Goal: Task Accomplishment & Management: Use online tool/utility

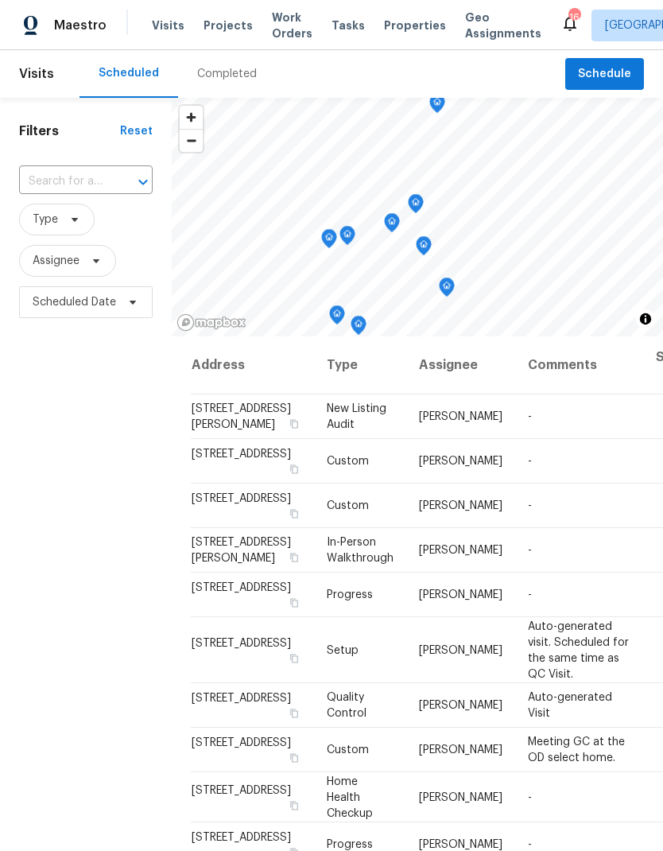
click at [226, 25] on span "Projects" at bounding box center [228, 26] width 49 height 16
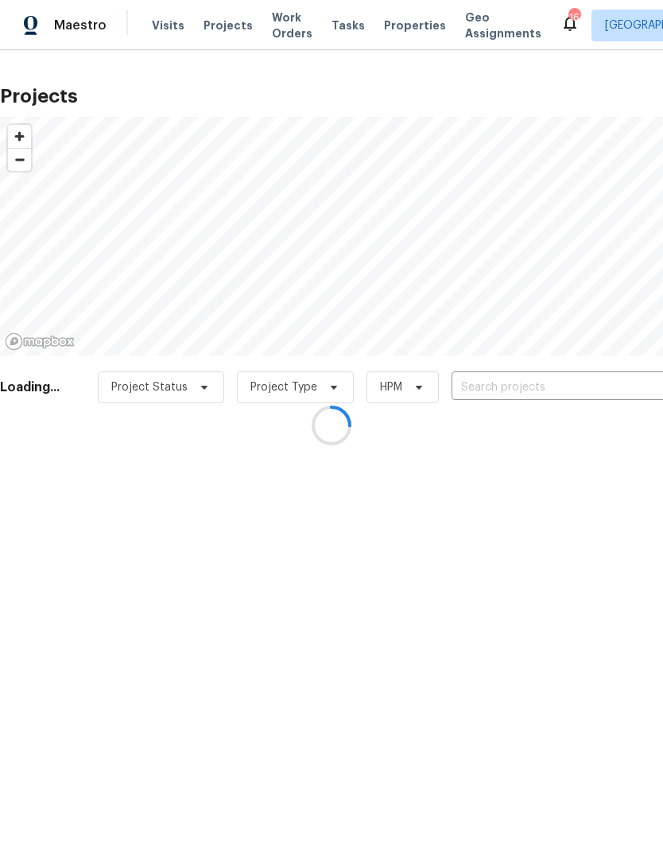
click at [580, 395] on div at bounding box center [331, 425] width 663 height 851
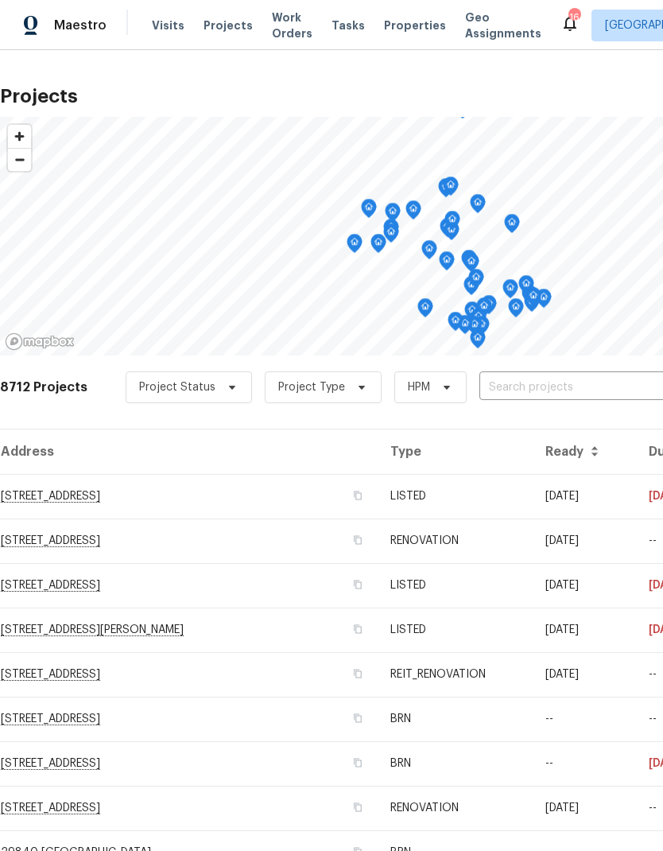
click at [590, 381] on input "text" at bounding box center [571, 388] width 182 height 25
type input "32676"
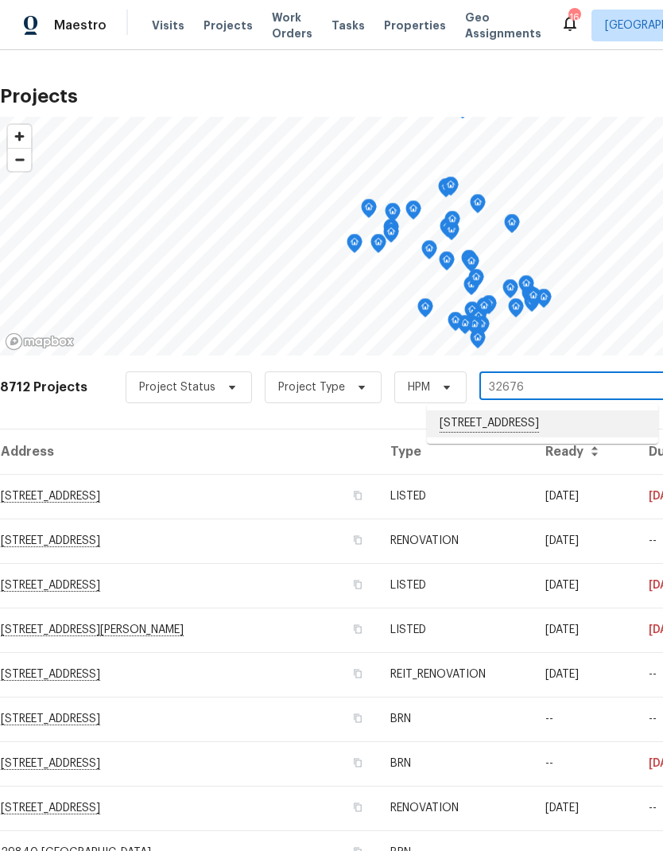
click at [575, 428] on li "[STREET_ADDRESS]" at bounding box center [543, 424] width 232 height 27
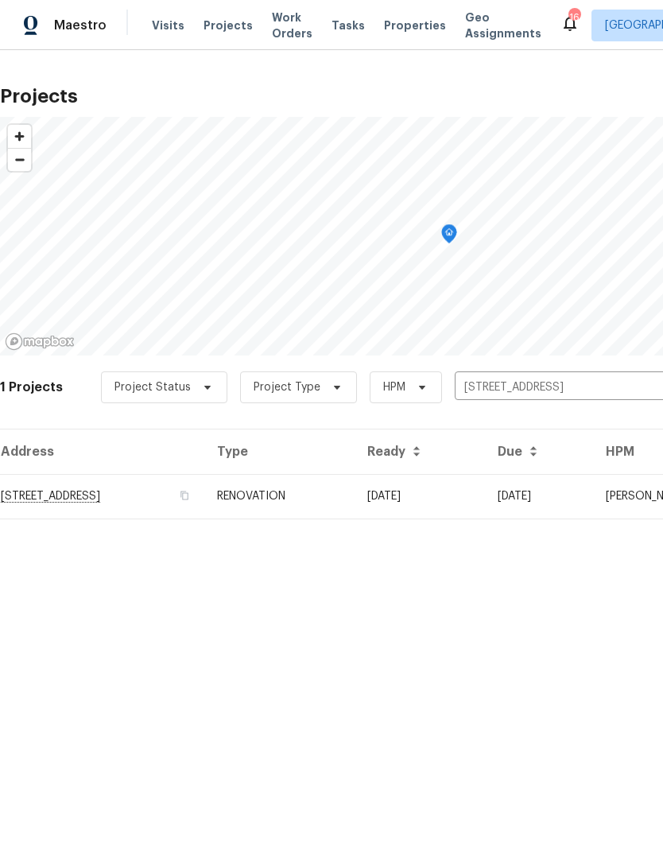
click at [564, 494] on td "[DATE]" at bounding box center [539, 496] width 108 height 45
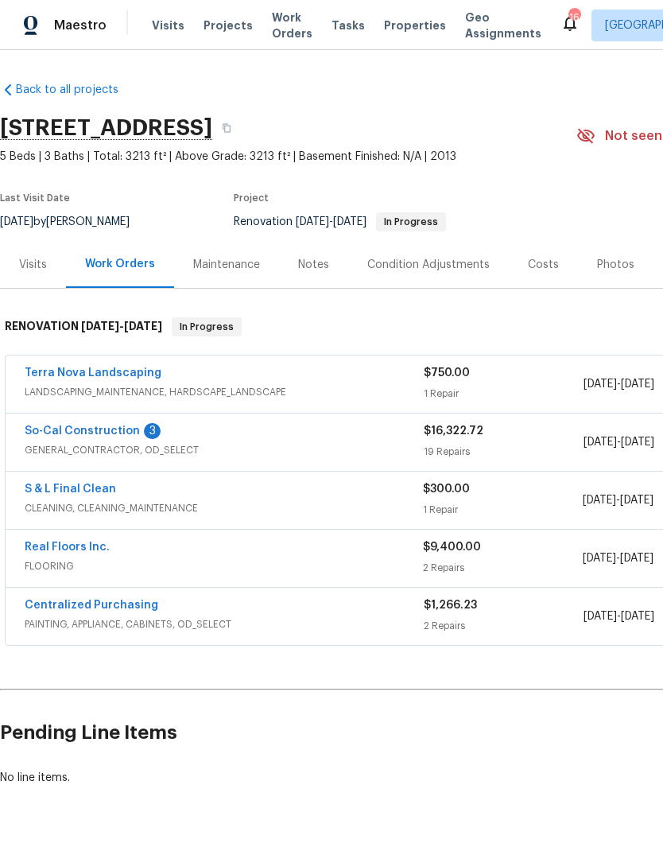
click at [335, 261] on div "Notes" at bounding box center [313, 264] width 69 height 47
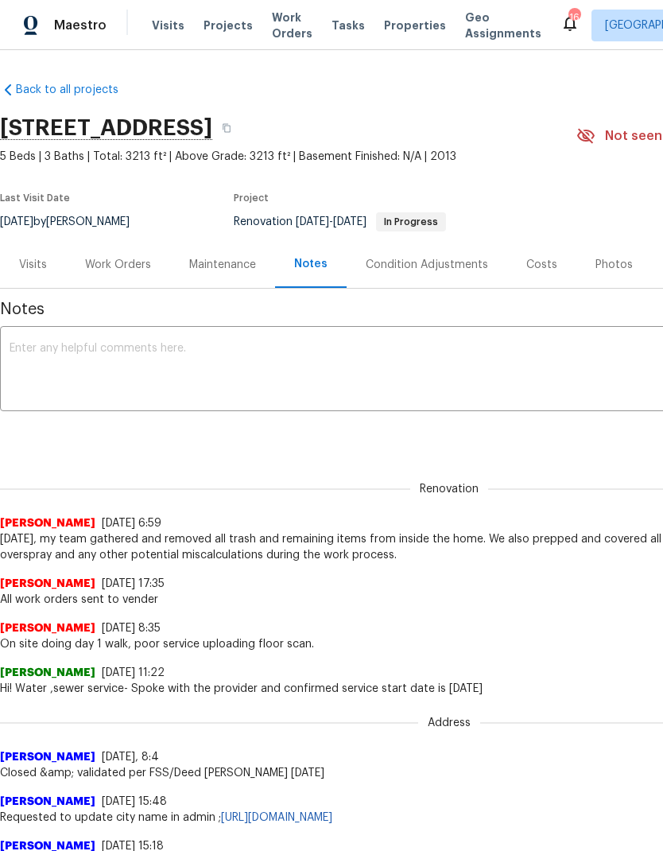
click at [77, 356] on textarea at bounding box center [450, 371] width 880 height 56
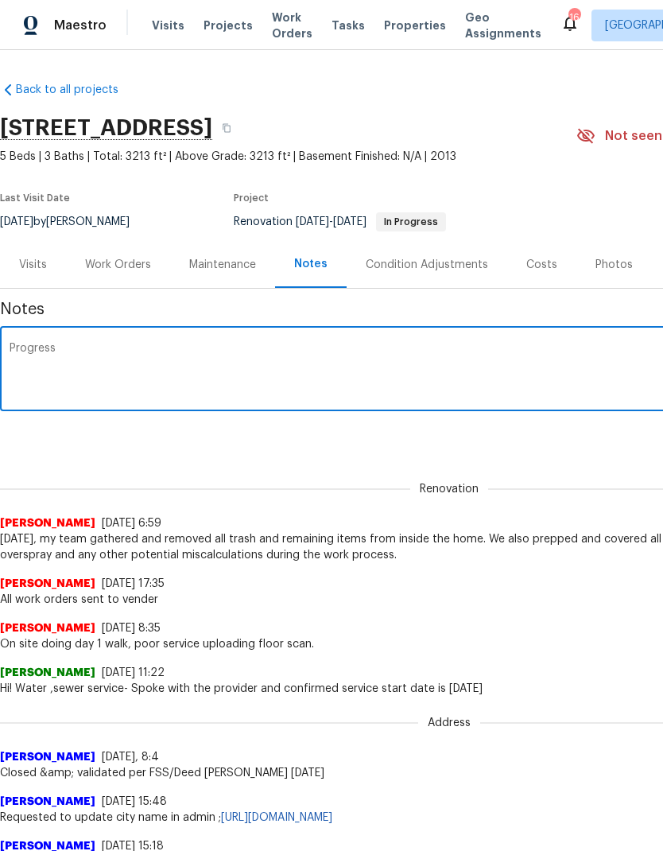
paste textarea "My team was able to spray all the cabinets, which still need to be reinstalled …"
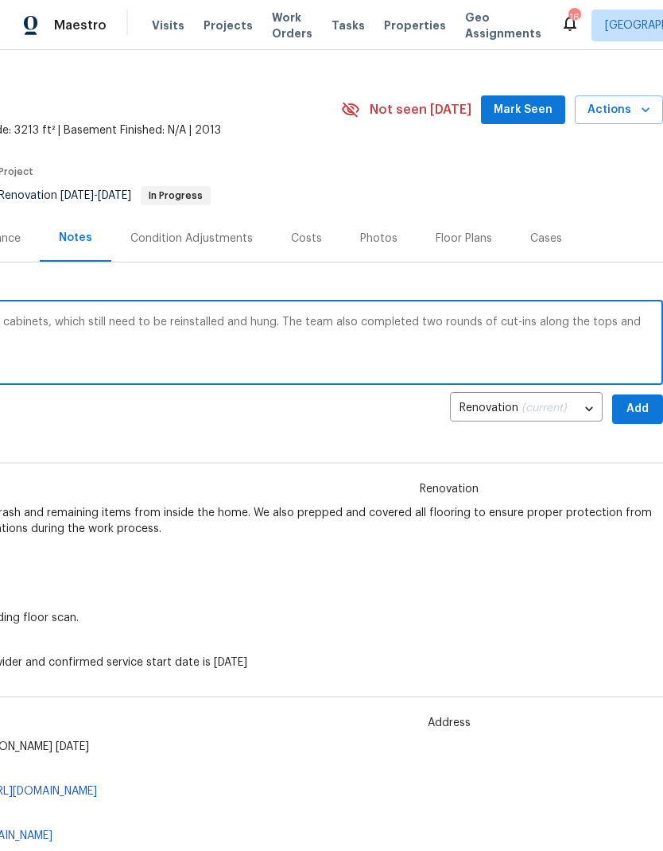
scroll to position [28, 235]
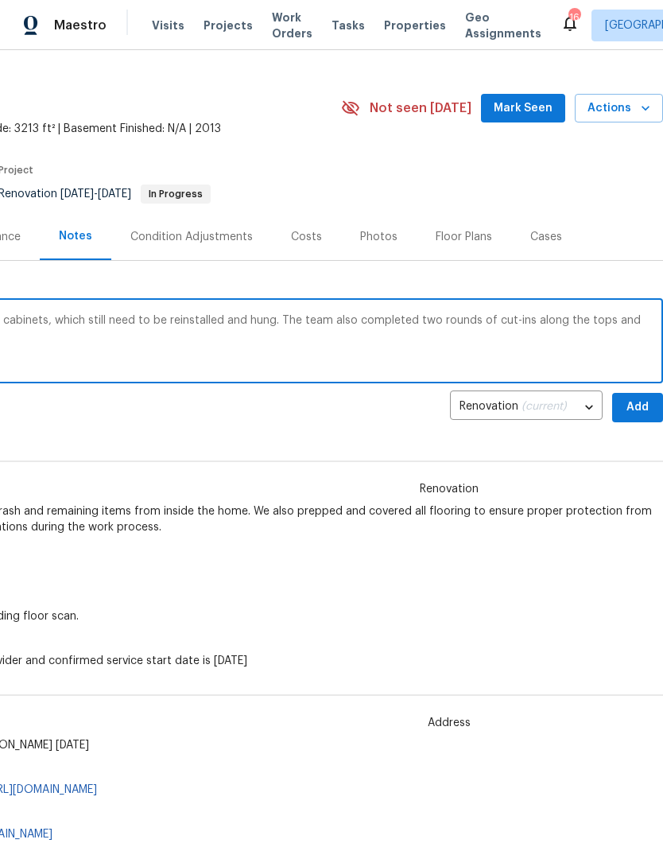
type textarea "Progress My team was able to spray all the cabinets, which still need to be rei…"
click at [641, 407] on span "Add" at bounding box center [637, 408] width 25 height 20
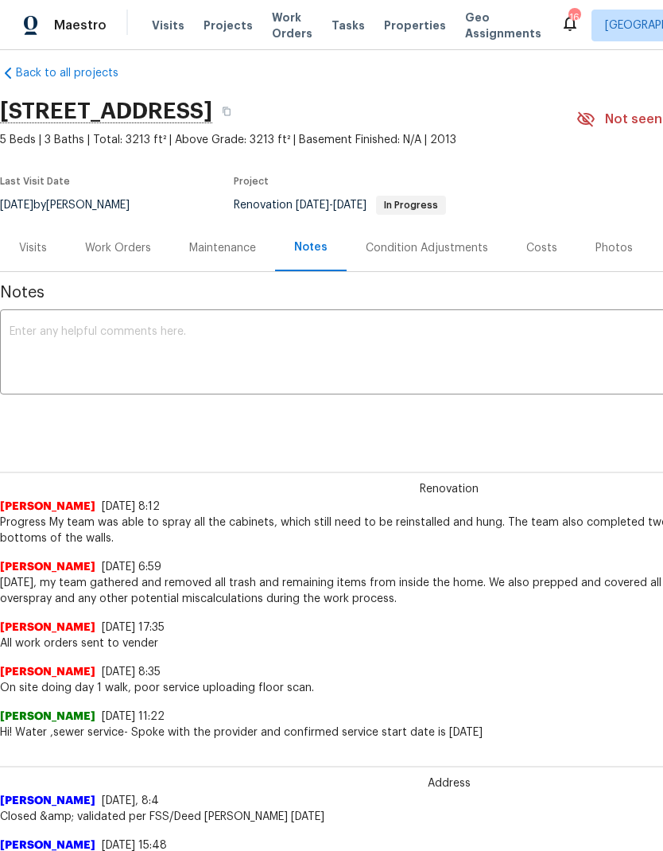
scroll to position [17, 0]
click at [217, 27] on span "Projects" at bounding box center [228, 26] width 49 height 16
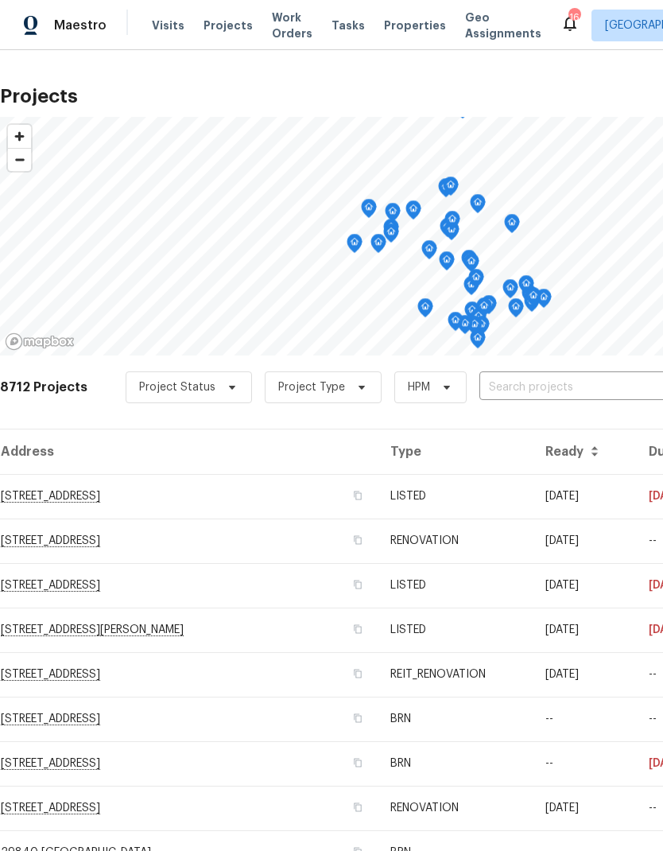
click at [585, 379] on input "text" at bounding box center [571, 388] width 182 height 25
type input "24 be"
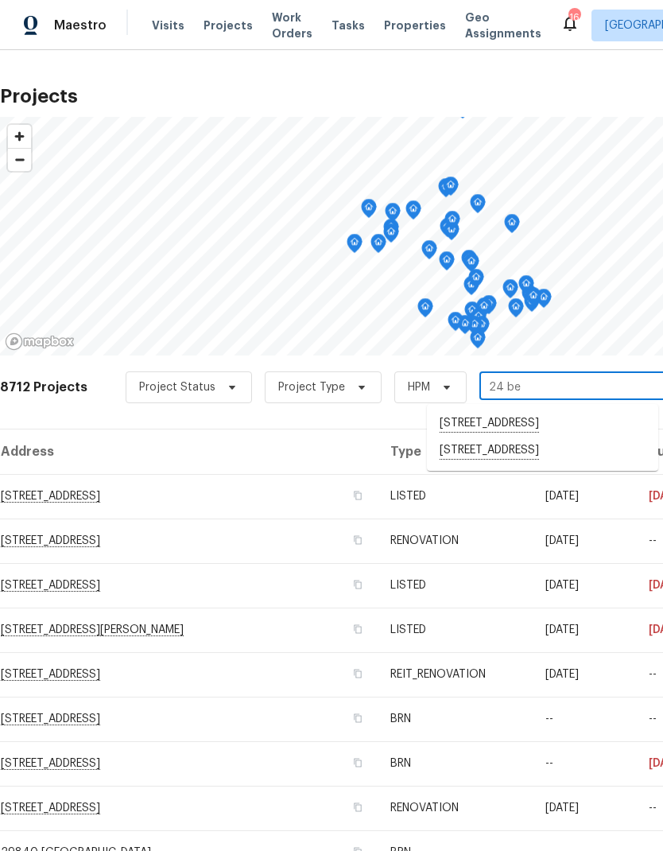
click at [560, 453] on li "[STREET_ADDRESS]" at bounding box center [543, 451] width 232 height 27
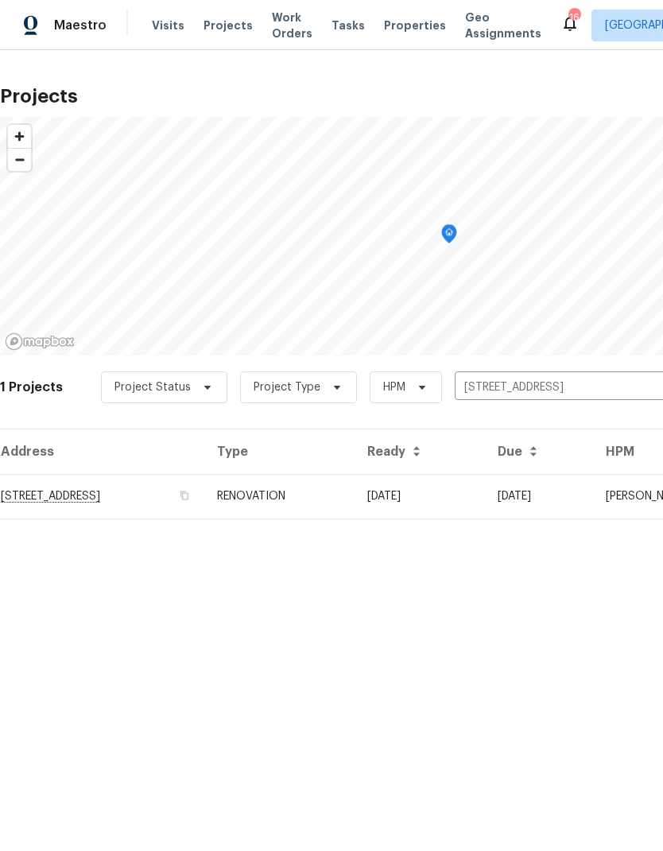
click at [485, 488] on td "[DATE]" at bounding box center [420, 496] width 130 height 45
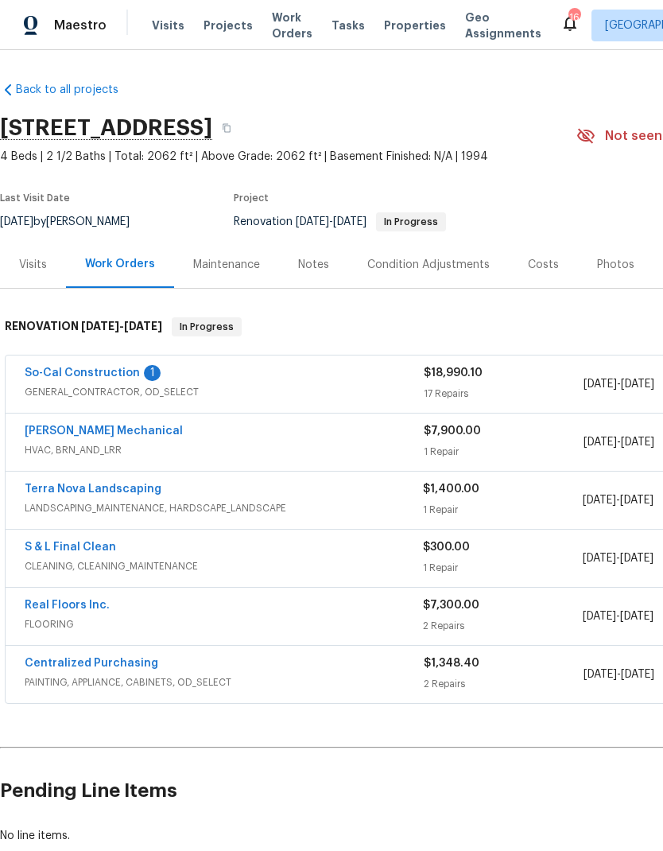
click at [308, 263] on div "Notes" at bounding box center [313, 265] width 31 height 16
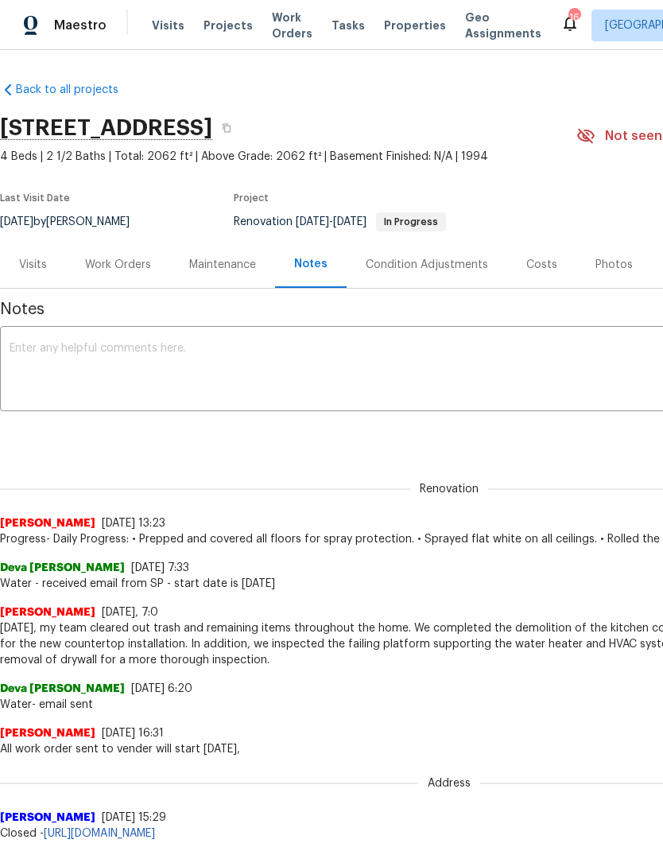
click at [99, 367] on textarea at bounding box center [450, 371] width 880 height 56
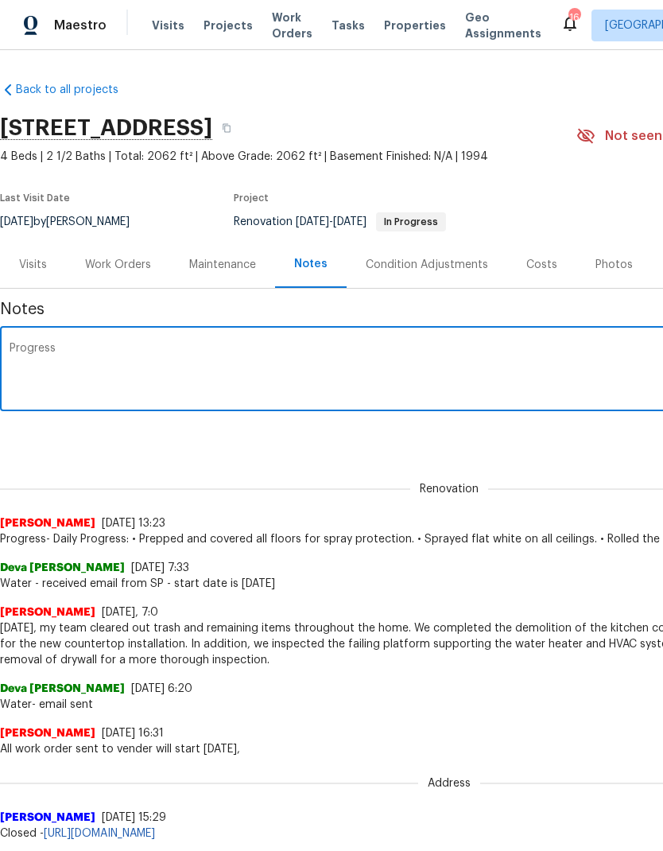
paste textarea "[DATE], the team investigated the cause of the platform failure. We also comple…"
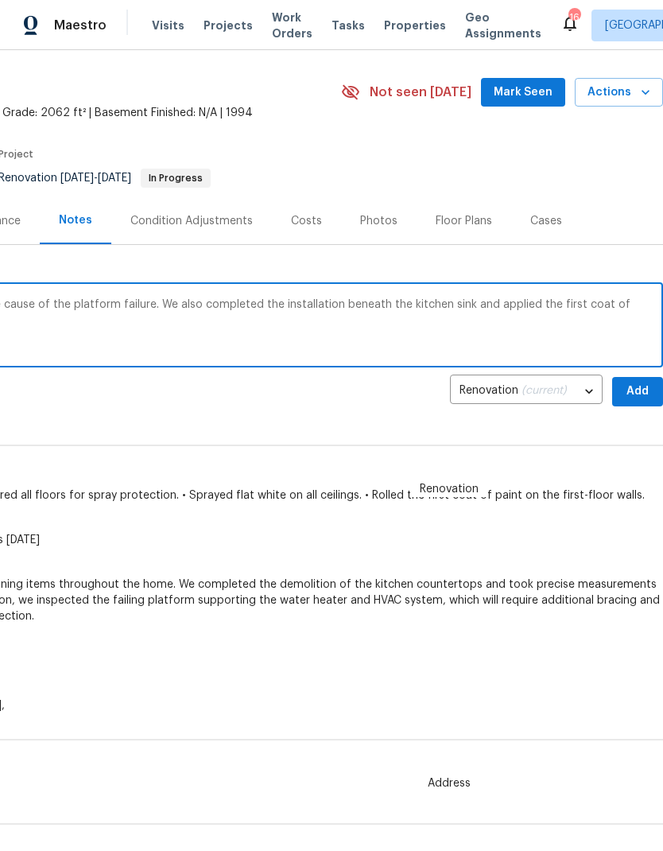
scroll to position [45, 235]
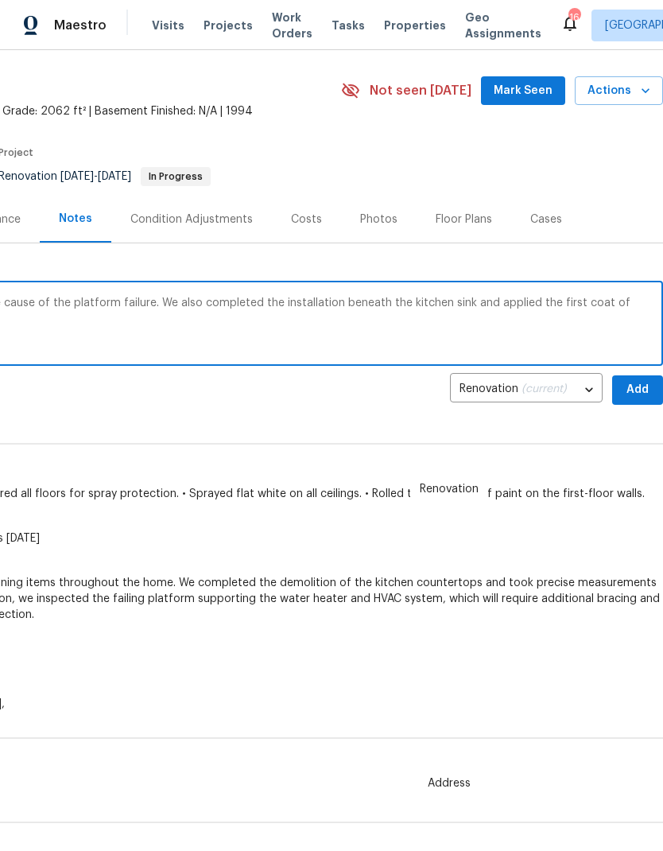
type textarea "Progress [DATE], the team investigated the cause of the platform failure. We al…"
click at [635, 387] on span "Add" at bounding box center [637, 390] width 25 height 20
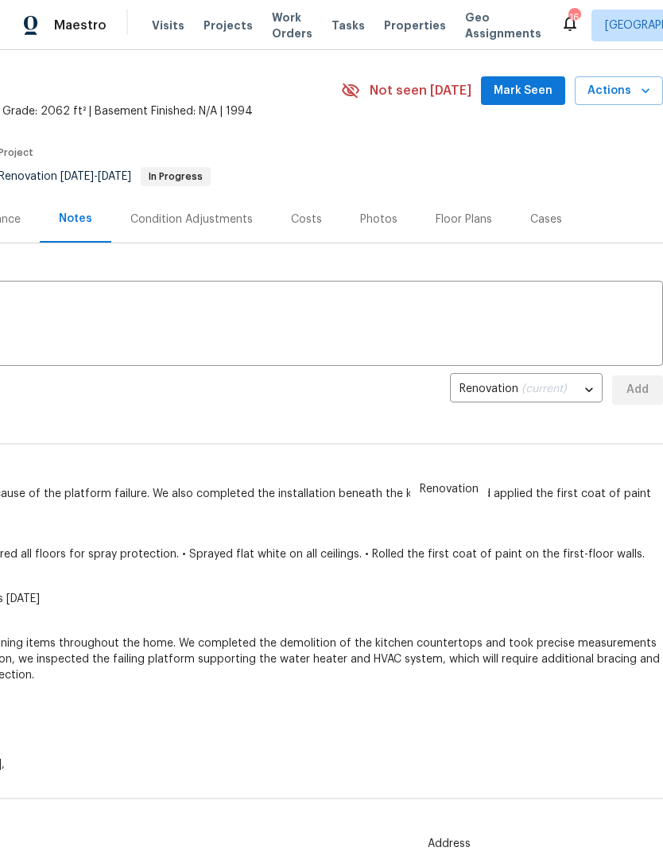
click at [88, 309] on textarea at bounding box center [214, 326] width 880 height 56
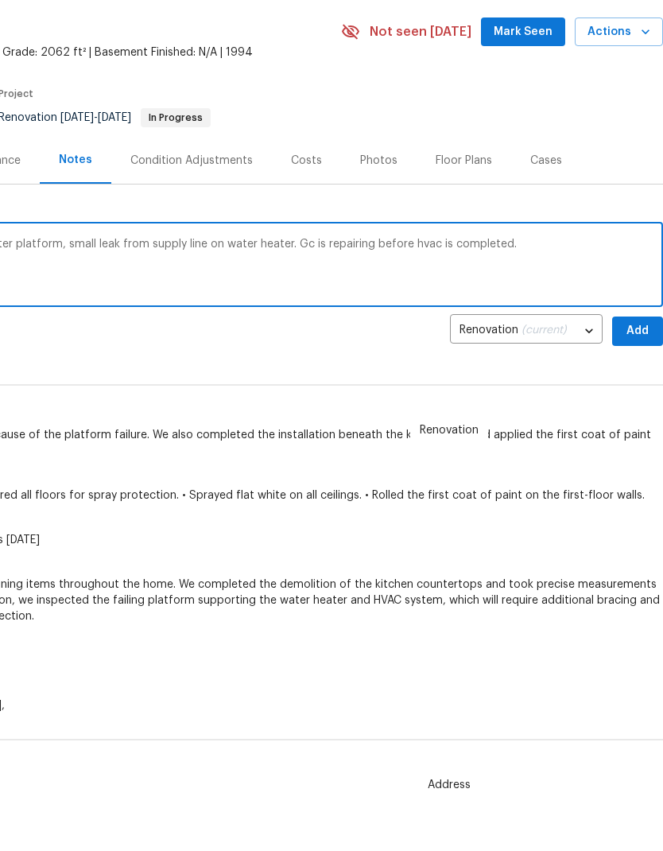
type textarea "Found damaged air handler and water heater platform, small leak from supply lin…"
click at [638, 380] on span "Add" at bounding box center [637, 390] width 25 height 20
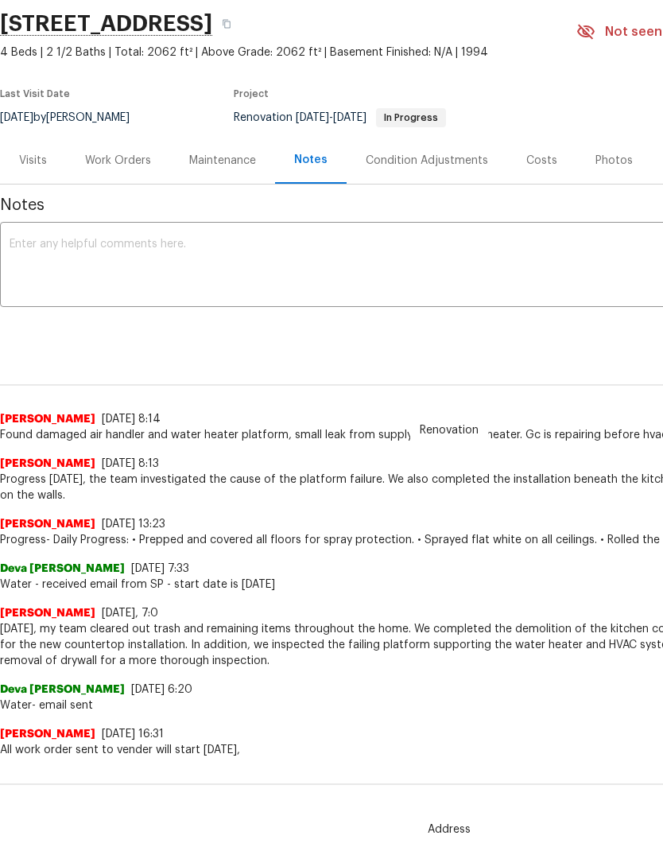
scroll to position [45, 0]
click at [122, 165] on div "Work Orders" at bounding box center [118, 161] width 66 height 16
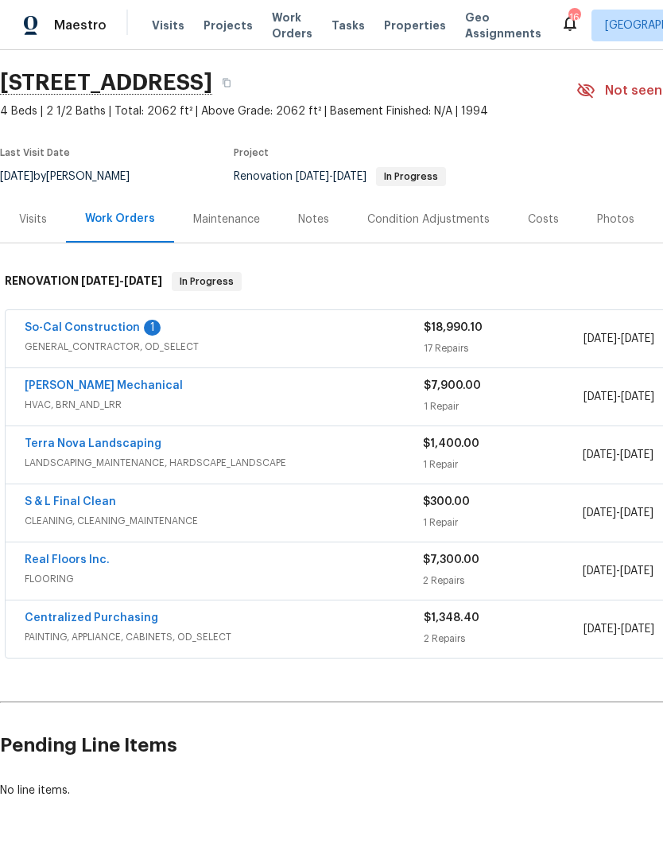
scroll to position [37, 0]
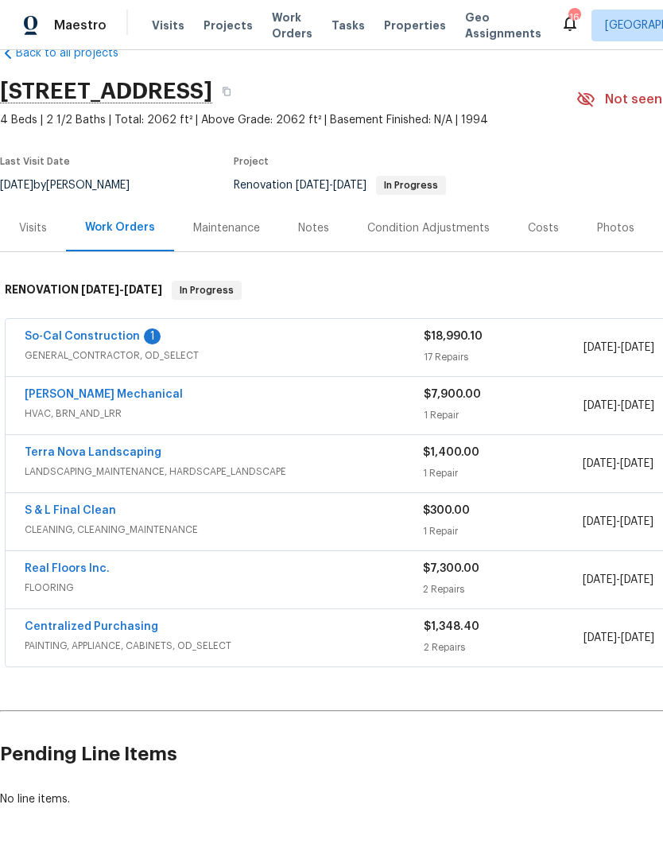
click at [71, 331] on link "So-Cal Construction" at bounding box center [82, 336] width 115 height 11
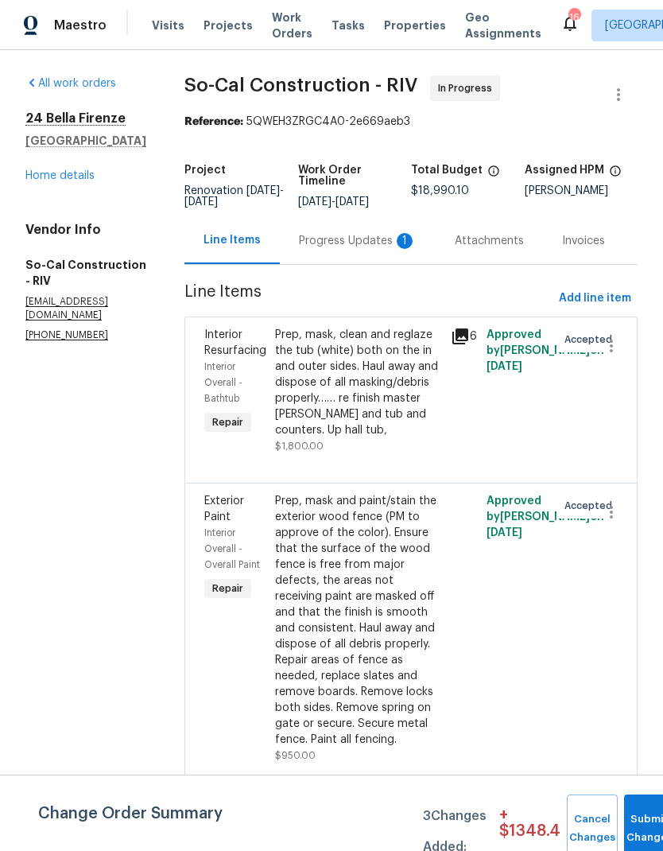
click at [346, 249] on div "Progress Updates 1" at bounding box center [358, 241] width 118 height 16
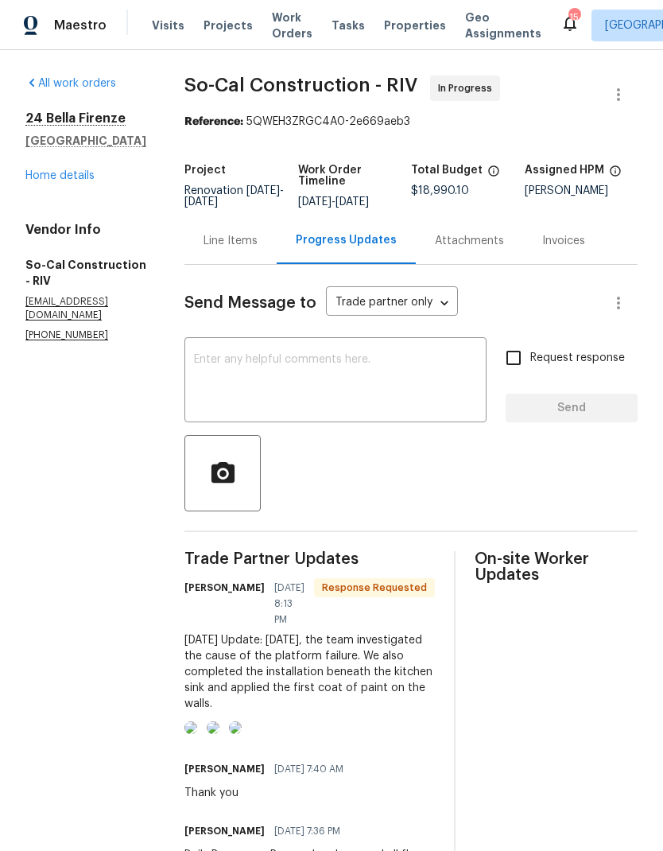
click at [271, 390] on textarea at bounding box center [335, 382] width 283 height 56
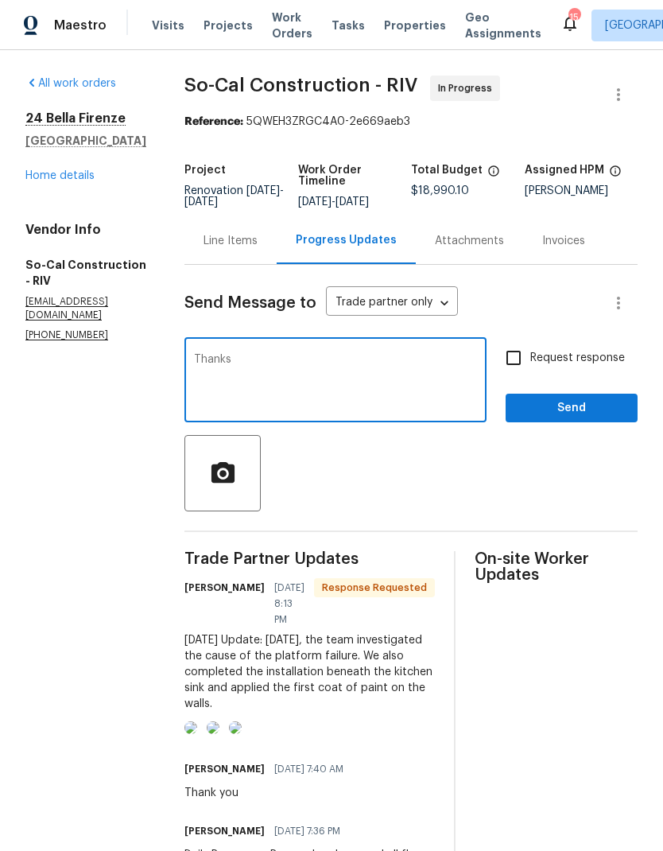
type textarea "Thanks"
click at [594, 416] on span "Send" at bounding box center [572, 409] width 107 height 20
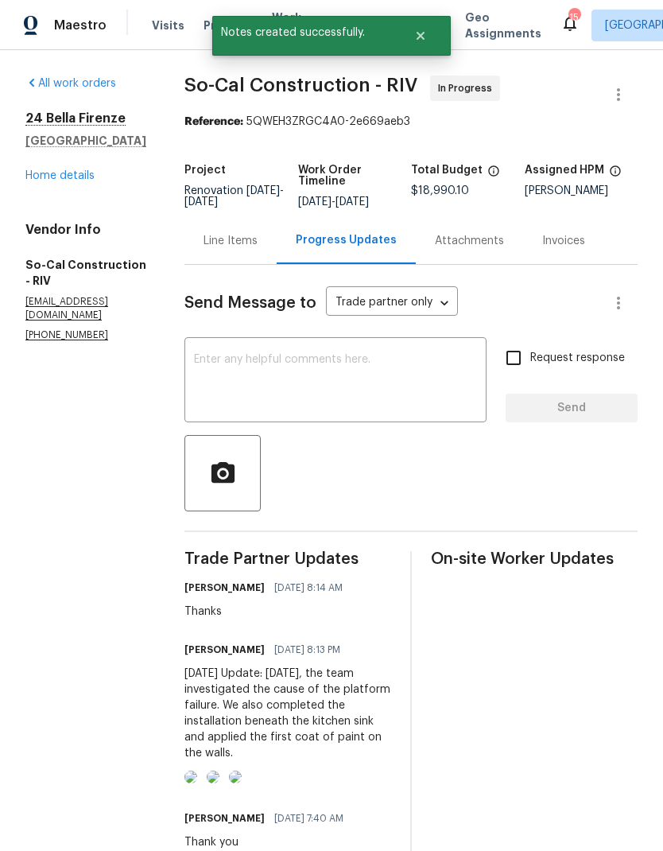
click at [54, 173] on link "Home details" at bounding box center [59, 175] width 69 height 11
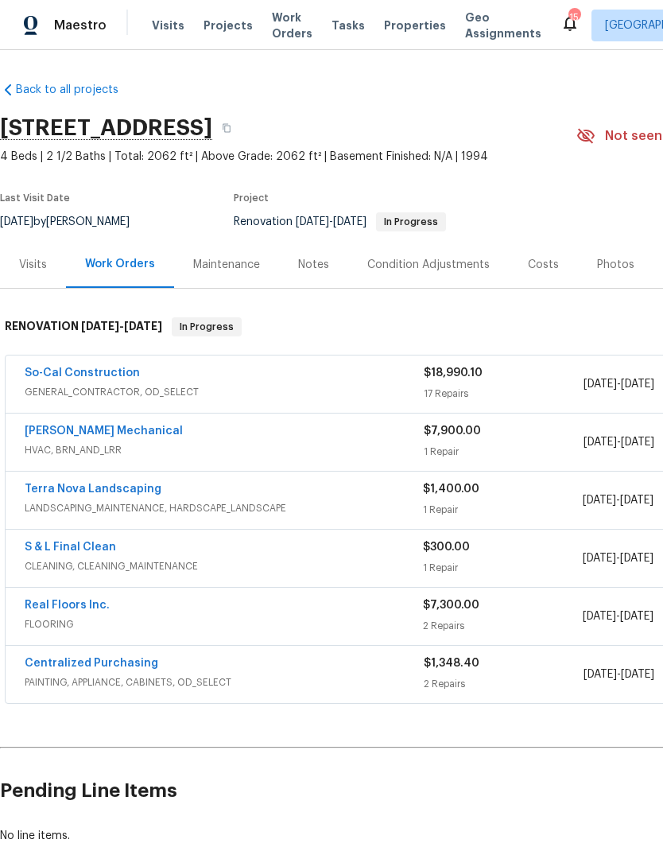
click at [545, 259] on div "Costs" at bounding box center [543, 265] width 31 height 16
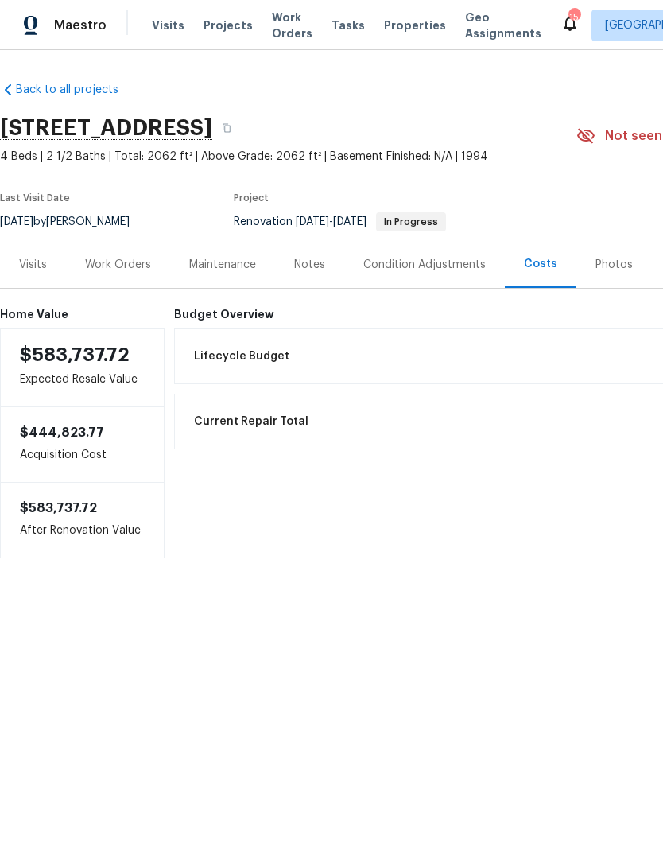
click at [414, 259] on div "Condition Adjustments" at bounding box center [425, 265] width 123 height 16
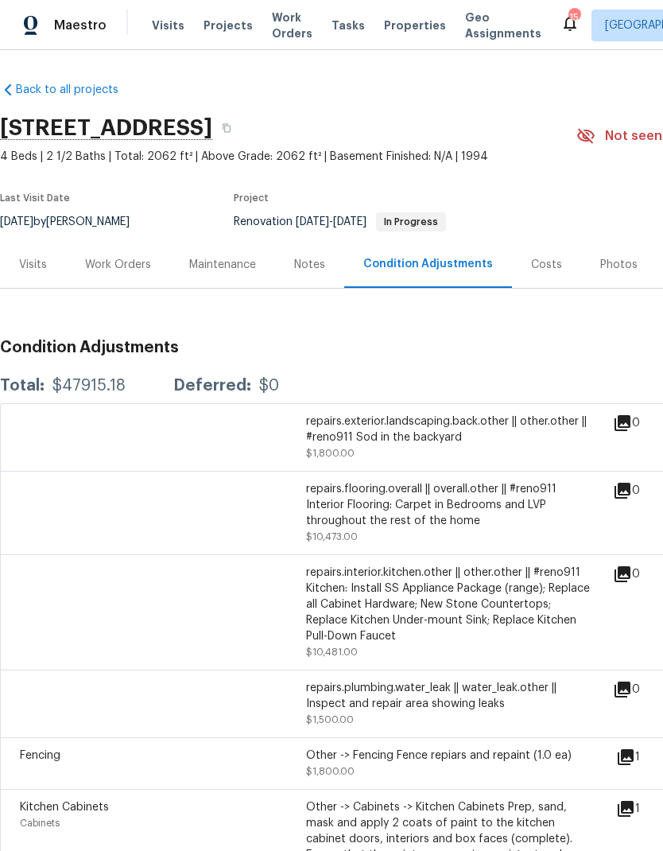
click at [544, 263] on div "Costs" at bounding box center [546, 265] width 31 height 16
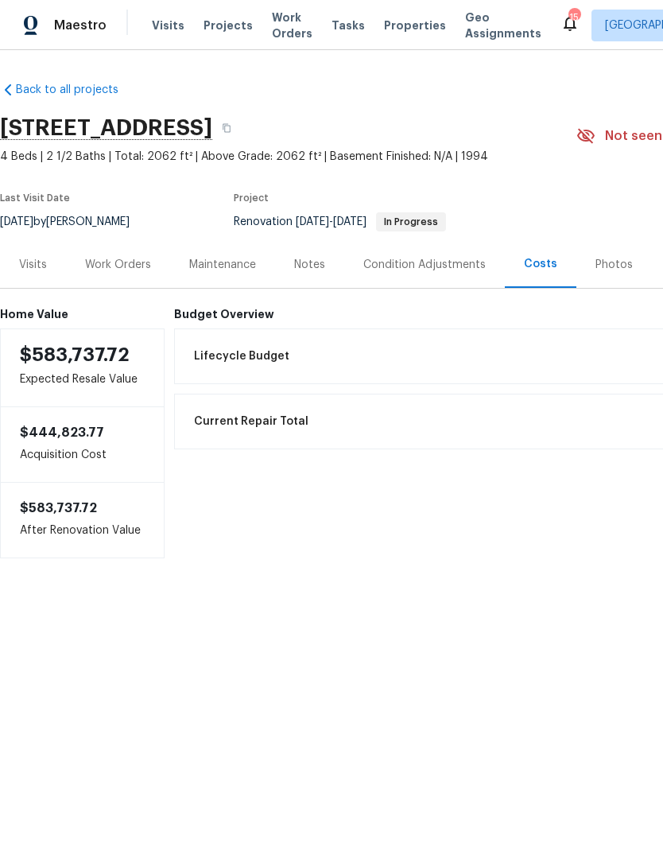
click at [117, 273] on div "Work Orders" at bounding box center [118, 264] width 104 height 47
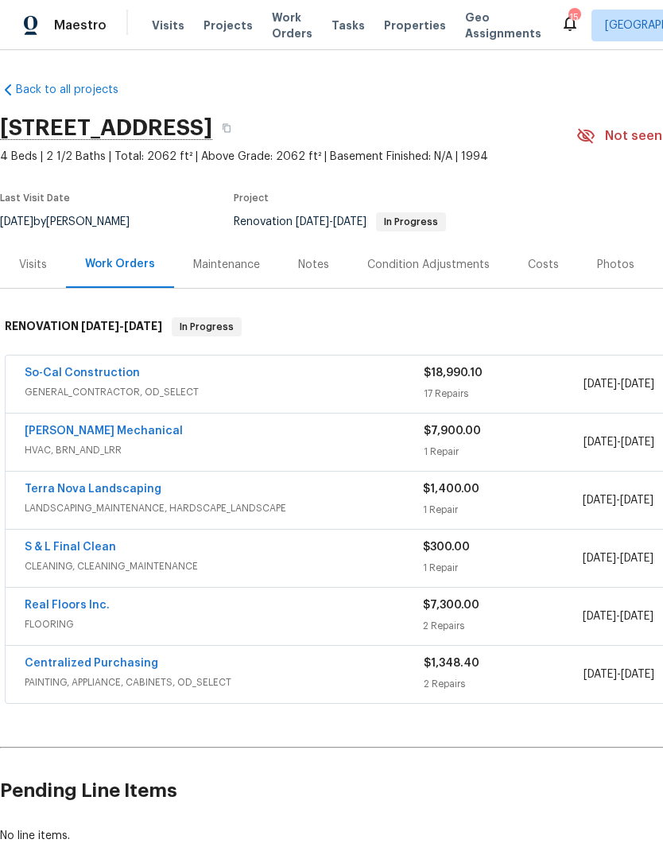
click at [85, 377] on link "So-Cal Construction" at bounding box center [82, 373] width 115 height 11
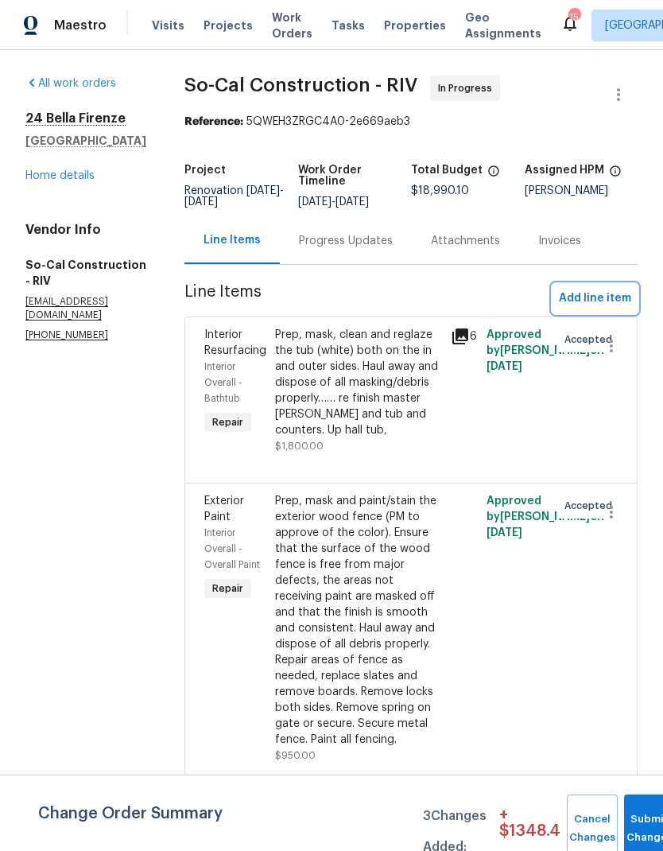
click at [604, 308] on span "Add line item" at bounding box center [595, 299] width 72 height 20
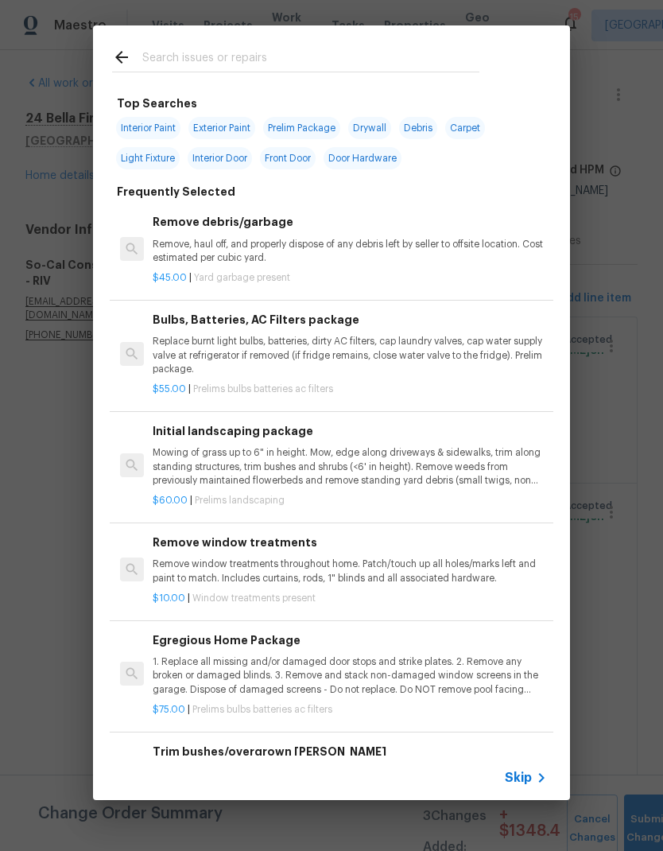
click at [193, 49] on input "text" at bounding box center [310, 60] width 337 height 24
type input "Water heater"
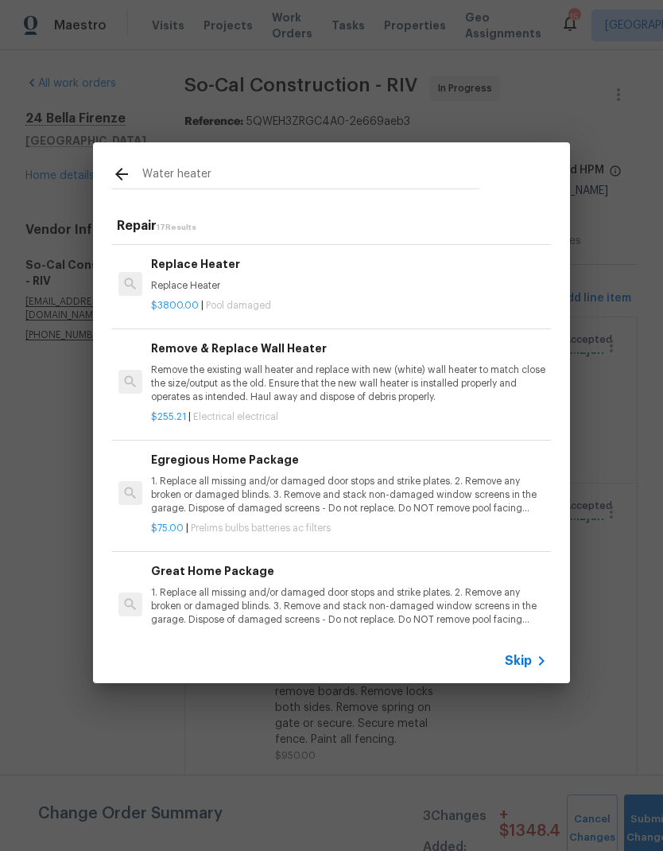
scroll to position [829, 0]
click at [252, 364] on p "Remove the existing wall heater and replace with new (white) wall heater to mat…" at bounding box center [350, 384] width 395 height 41
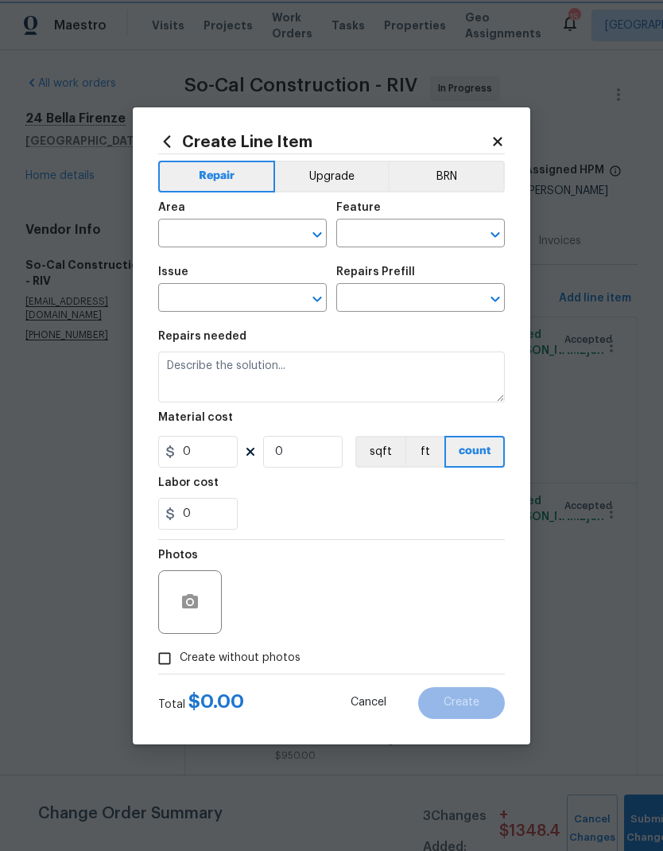
type input "Electrical"
type input "Remove & Replace Wall Heater $255.21"
type textarea "Remove the existing wall heater and replace with new (white) wall heater to mat…"
type input "255.21"
type input "1"
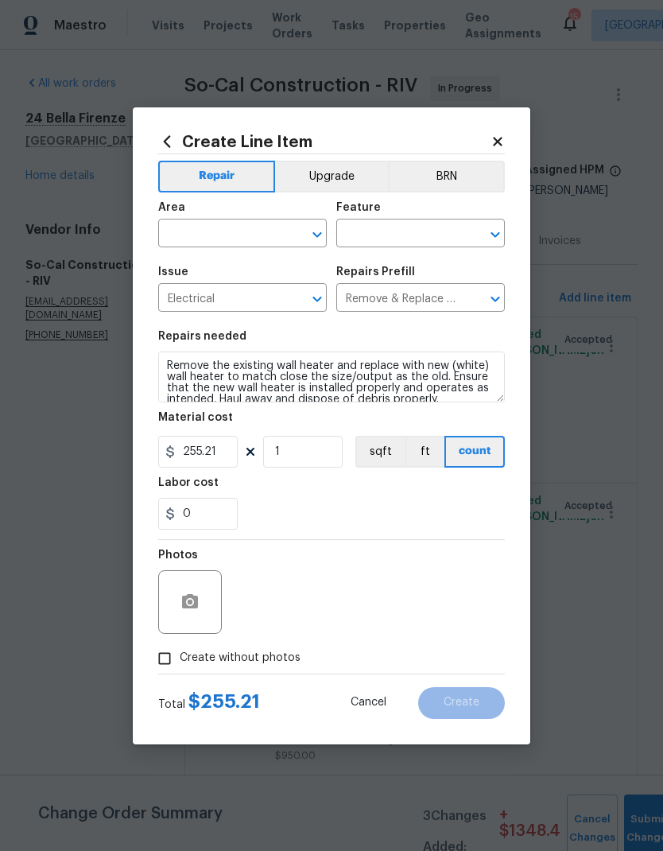
click at [197, 230] on input "text" at bounding box center [220, 235] width 124 height 25
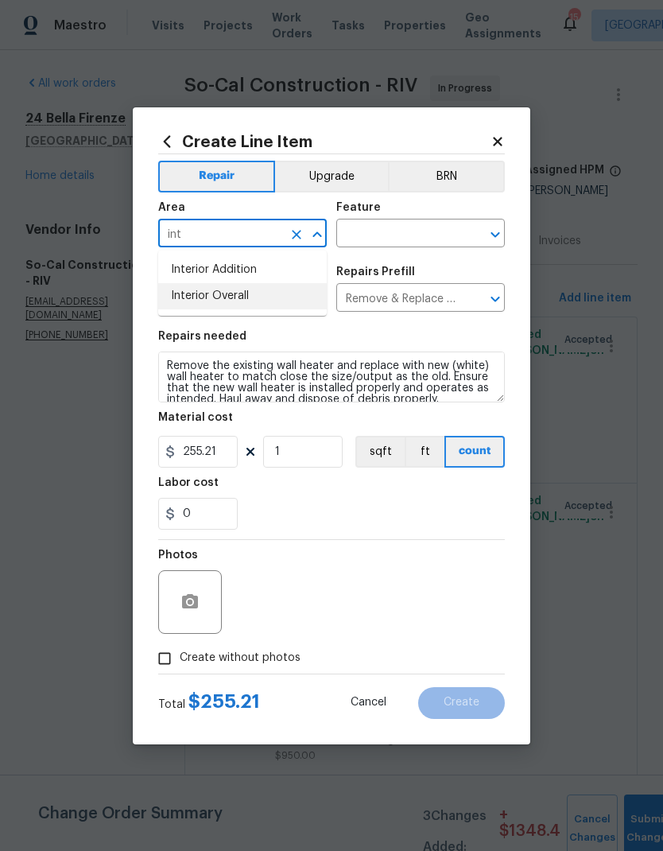
click at [185, 298] on li "Interior Overall" at bounding box center [242, 296] width 169 height 26
type input "Interior Overall"
click at [217, 456] on input "255.21" at bounding box center [198, 452] width 80 height 32
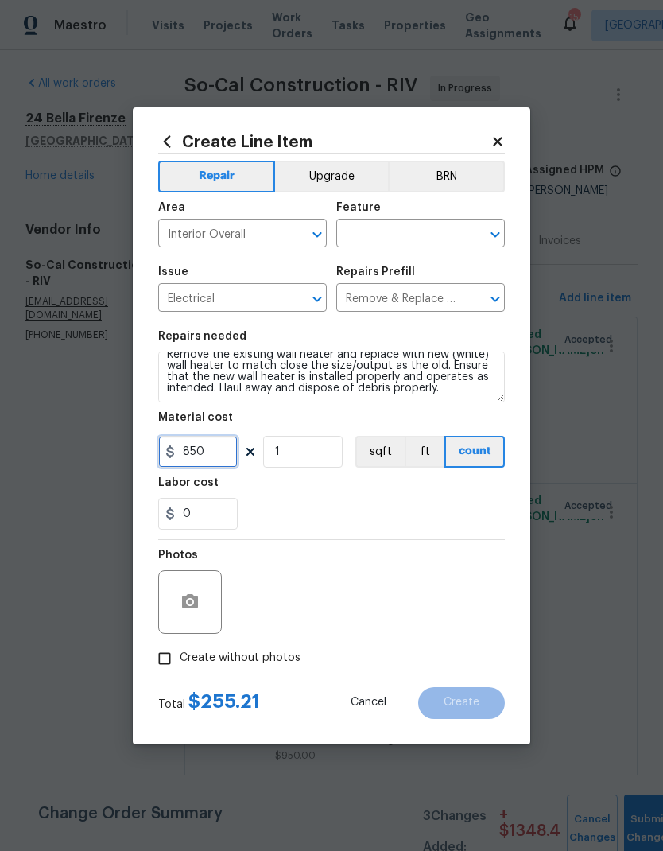
scroll to position [11, 0]
type input "850"
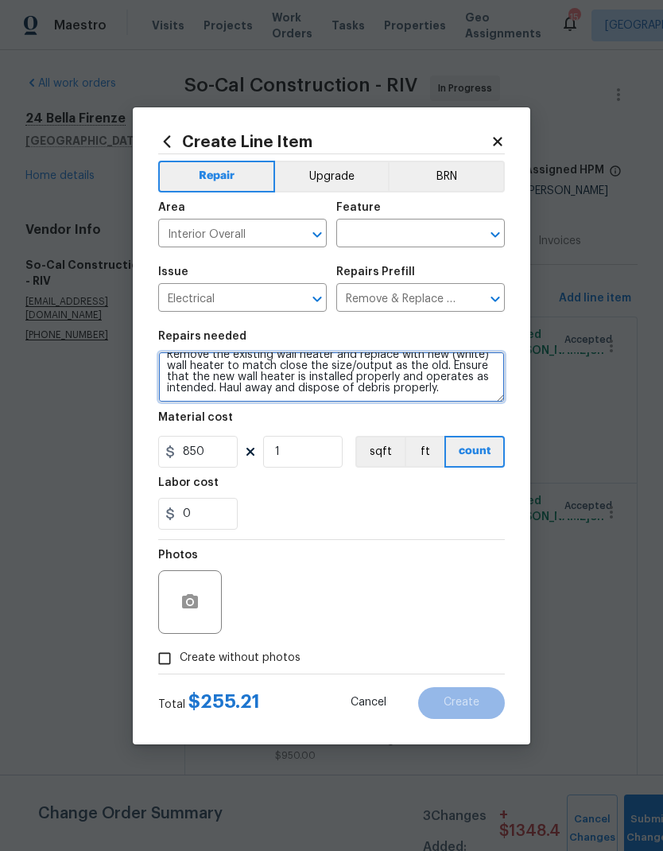
click at [461, 386] on textarea "Remove the existing wall heater and replace with new (white) wall heater to mat…" at bounding box center [331, 377] width 347 height 51
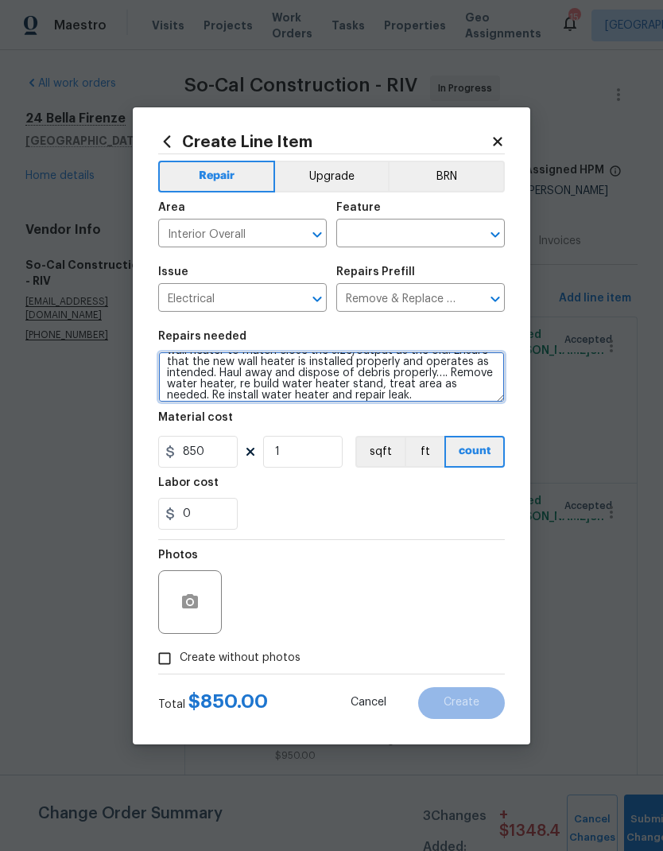
type textarea "Remove the existing wall heater and replace with new (white) wall heater to mat…"
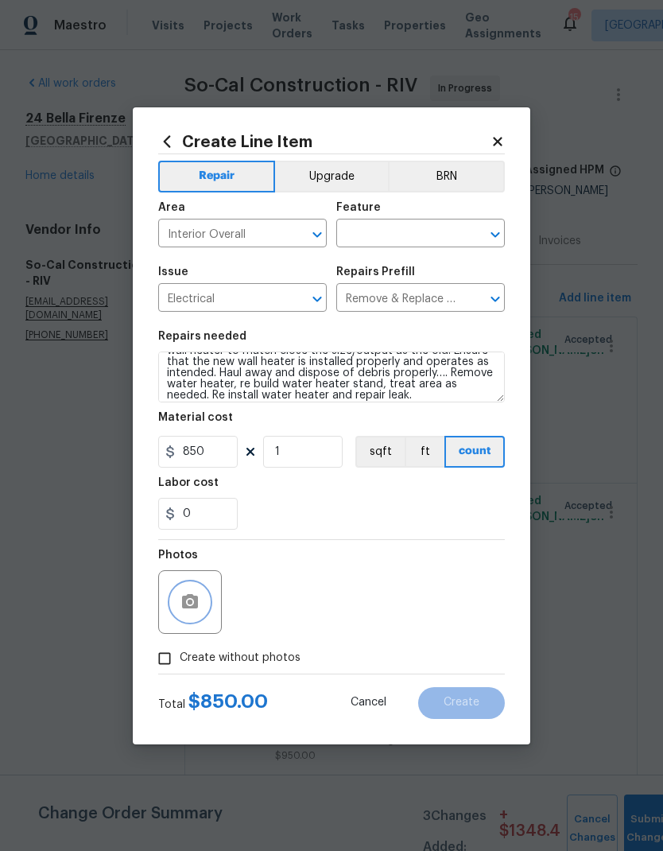
click at [192, 604] on circle "button" at bounding box center [190, 601] width 5 height 5
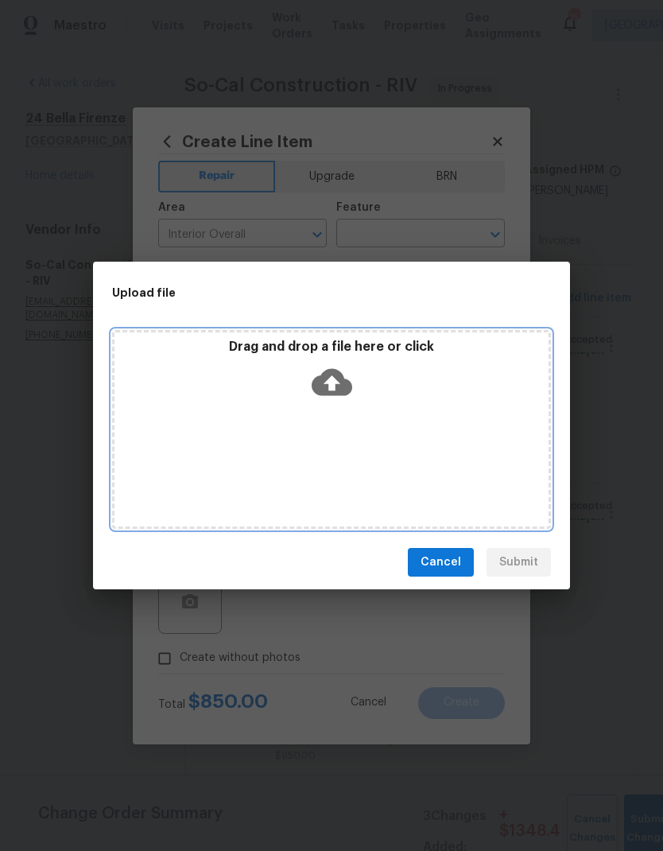
click at [322, 381] on icon at bounding box center [332, 382] width 41 height 27
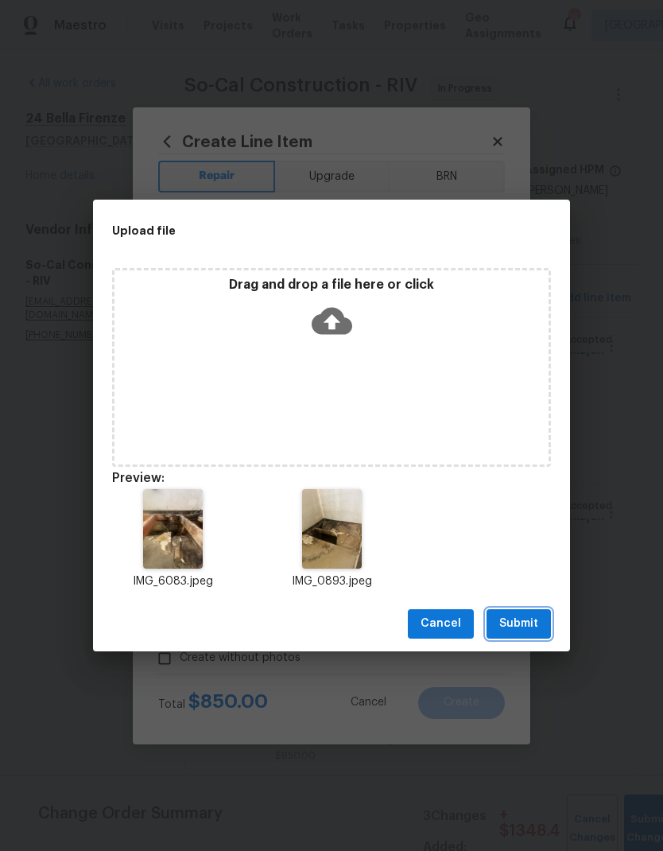
click at [527, 619] on span "Submit" at bounding box center [519, 624] width 39 height 20
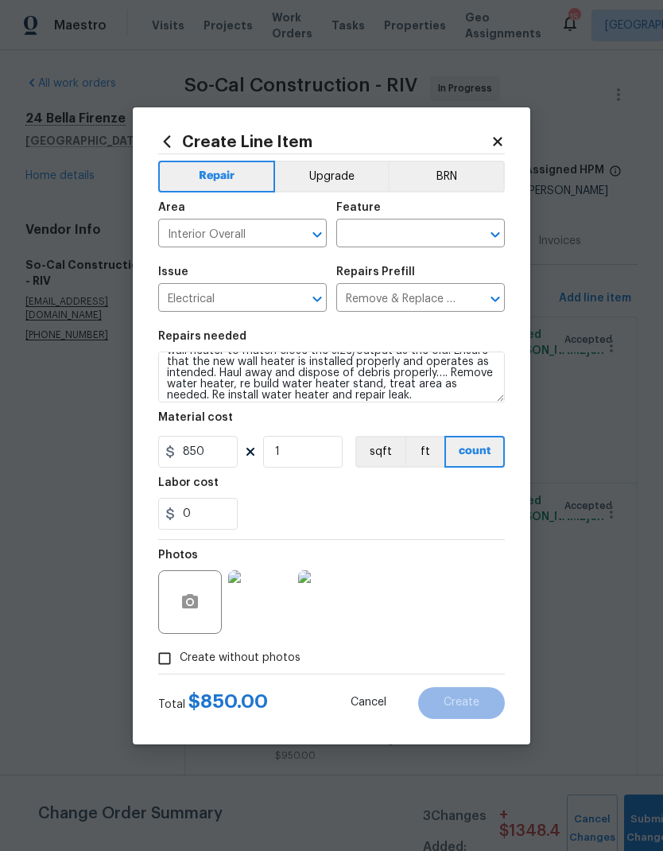
click at [420, 226] on input "text" at bounding box center [399, 235] width 124 height 25
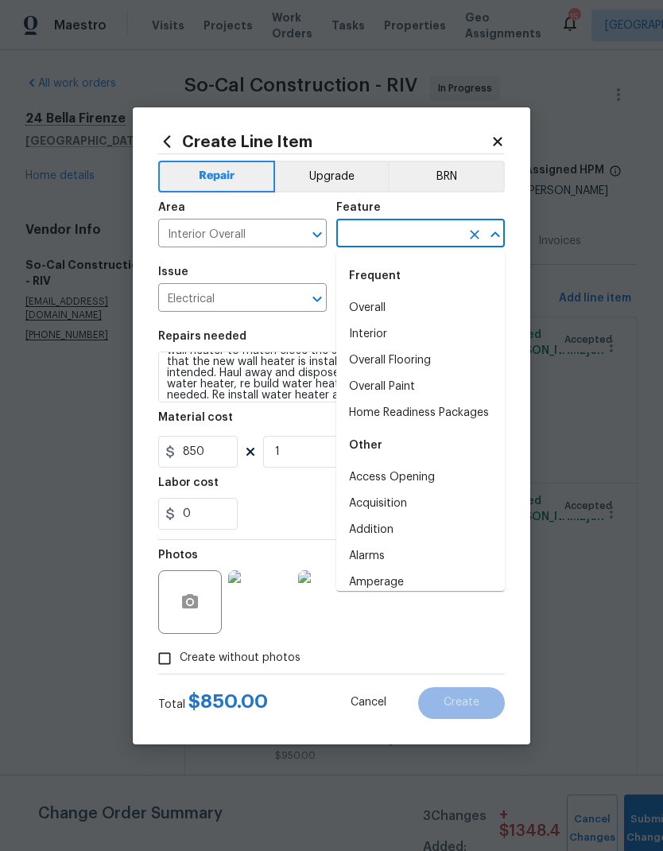
click at [398, 305] on li "Overall" at bounding box center [421, 308] width 169 height 26
type input "Overall"
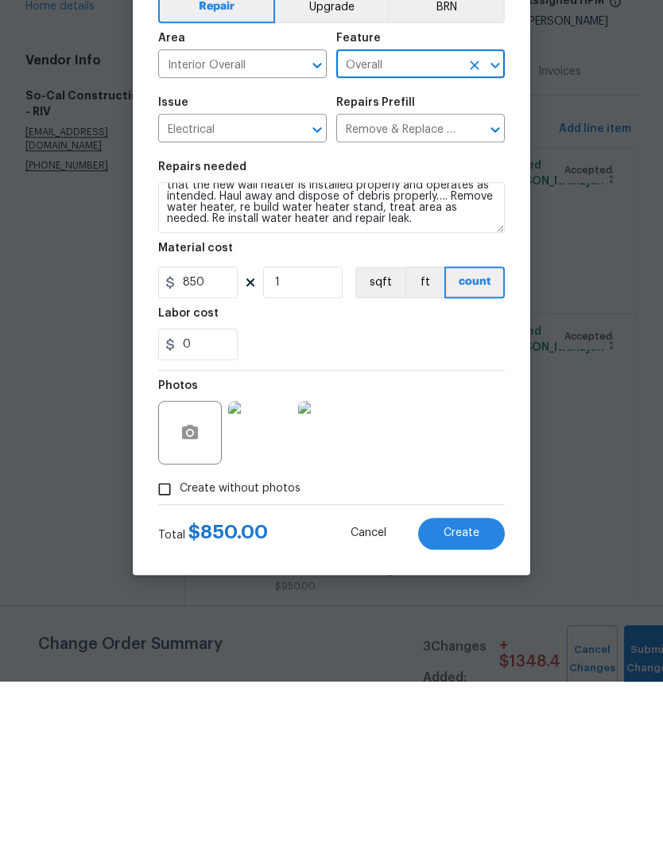
scroll to position [33, 0]
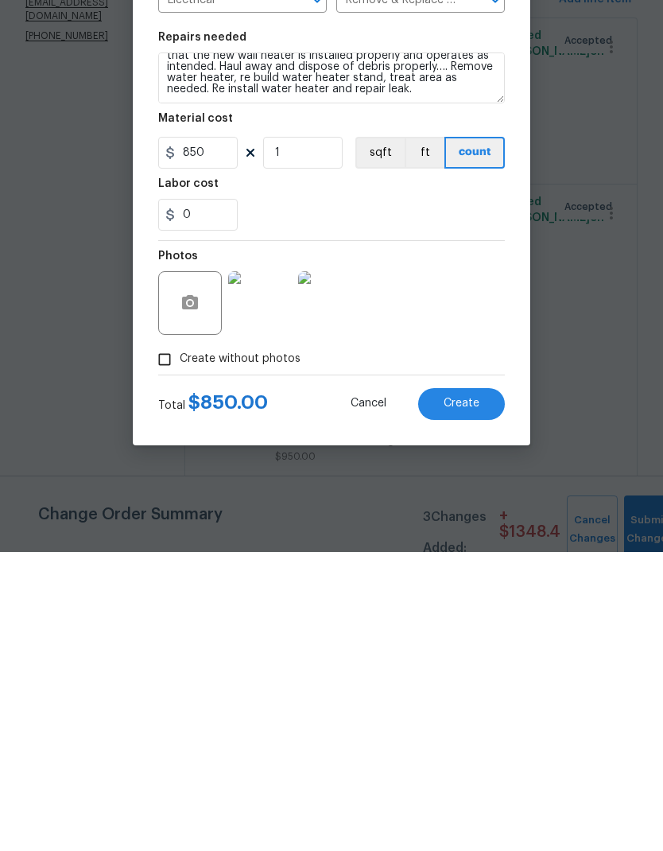
click at [473, 697] on span "Create" at bounding box center [462, 703] width 36 height 12
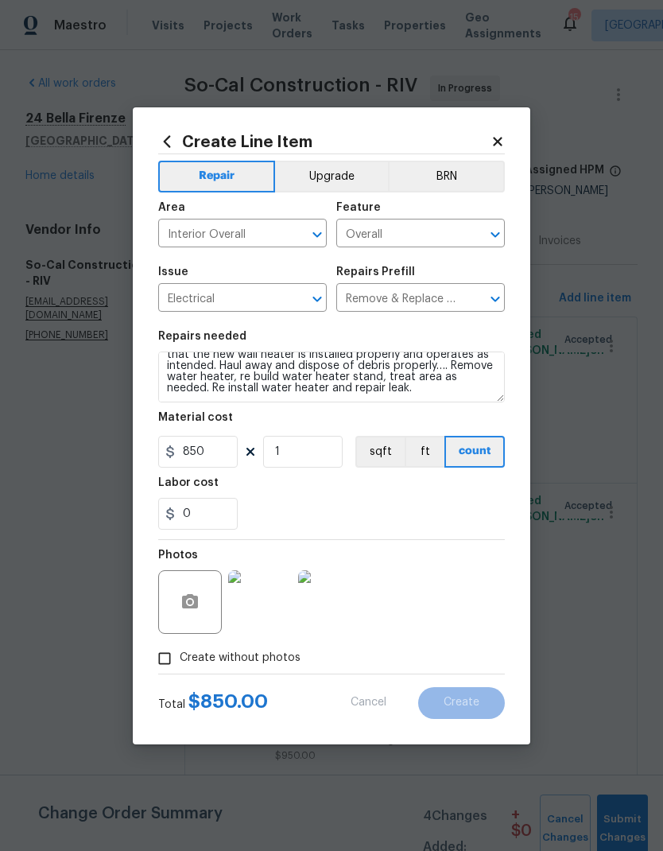
type input "0"
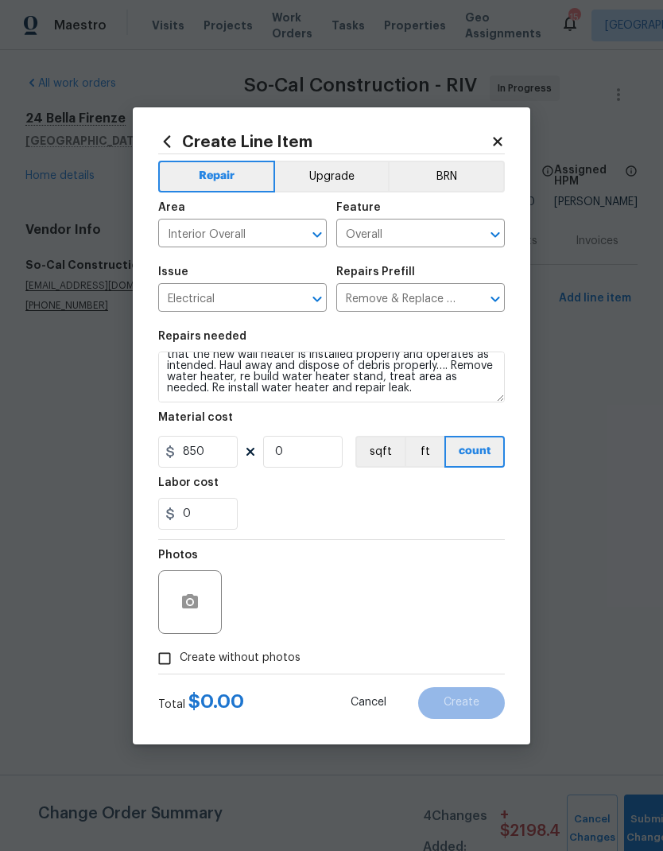
type input "0"
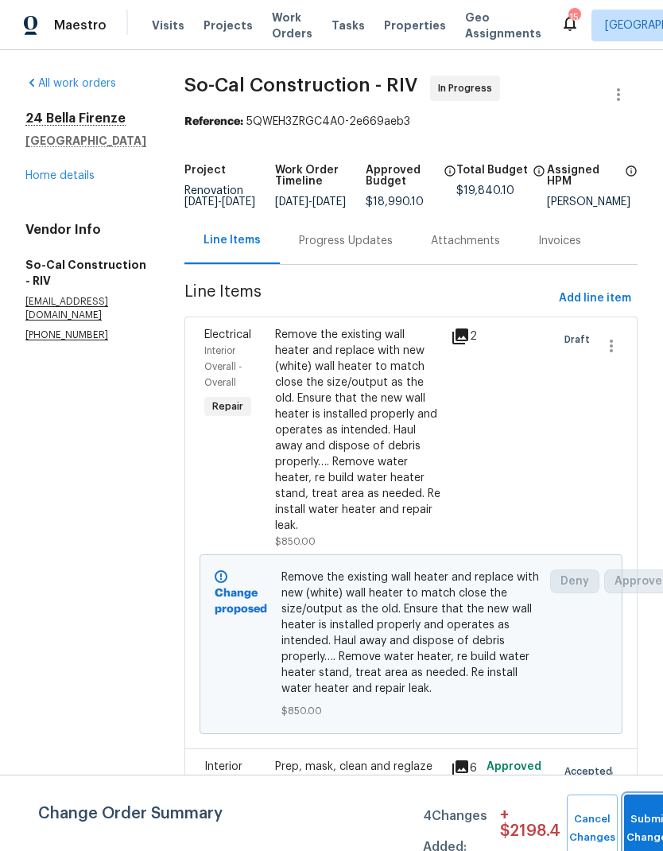
click at [640, 819] on button "Submit Changes" at bounding box center [650, 829] width 51 height 68
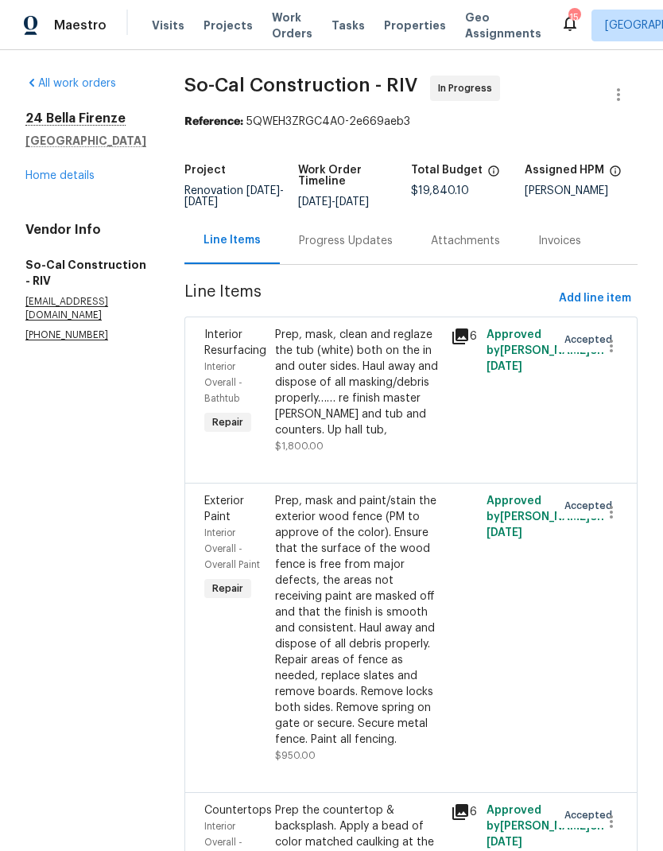
click at [60, 173] on link "Home details" at bounding box center [59, 175] width 69 height 11
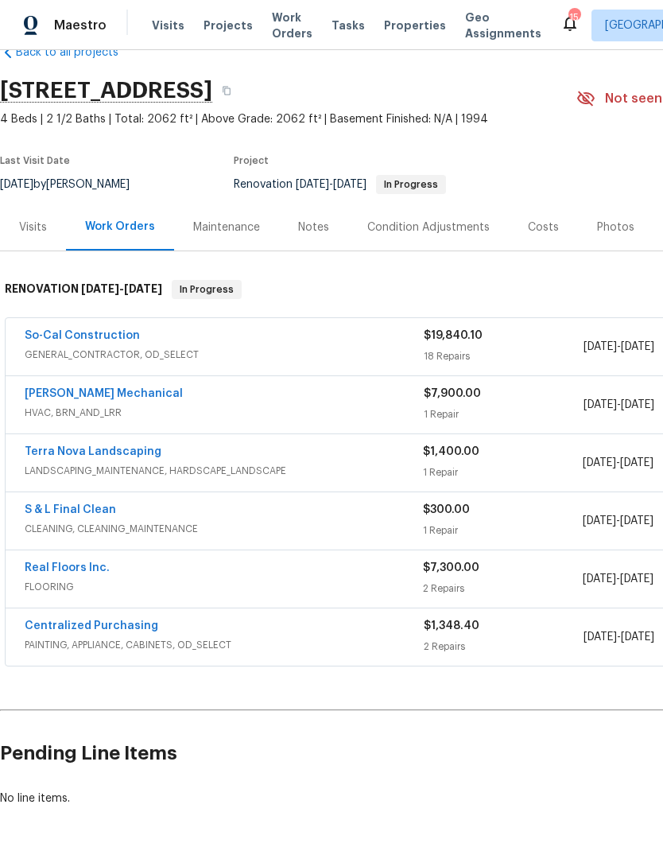
scroll to position [37, 0]
